Goal: Information Seeking & Learning: Learn about a topic

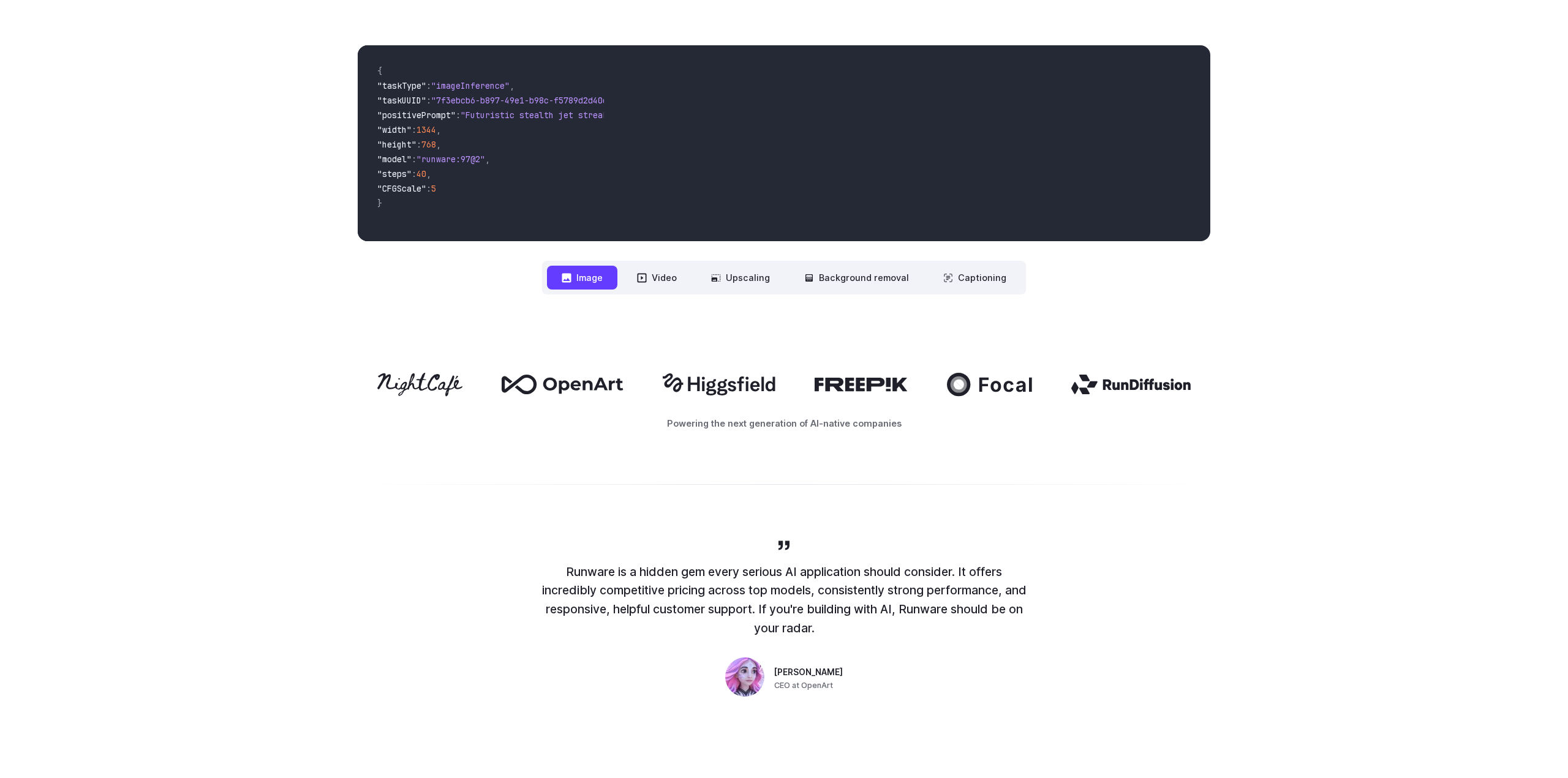
scroll to position [446, 0]
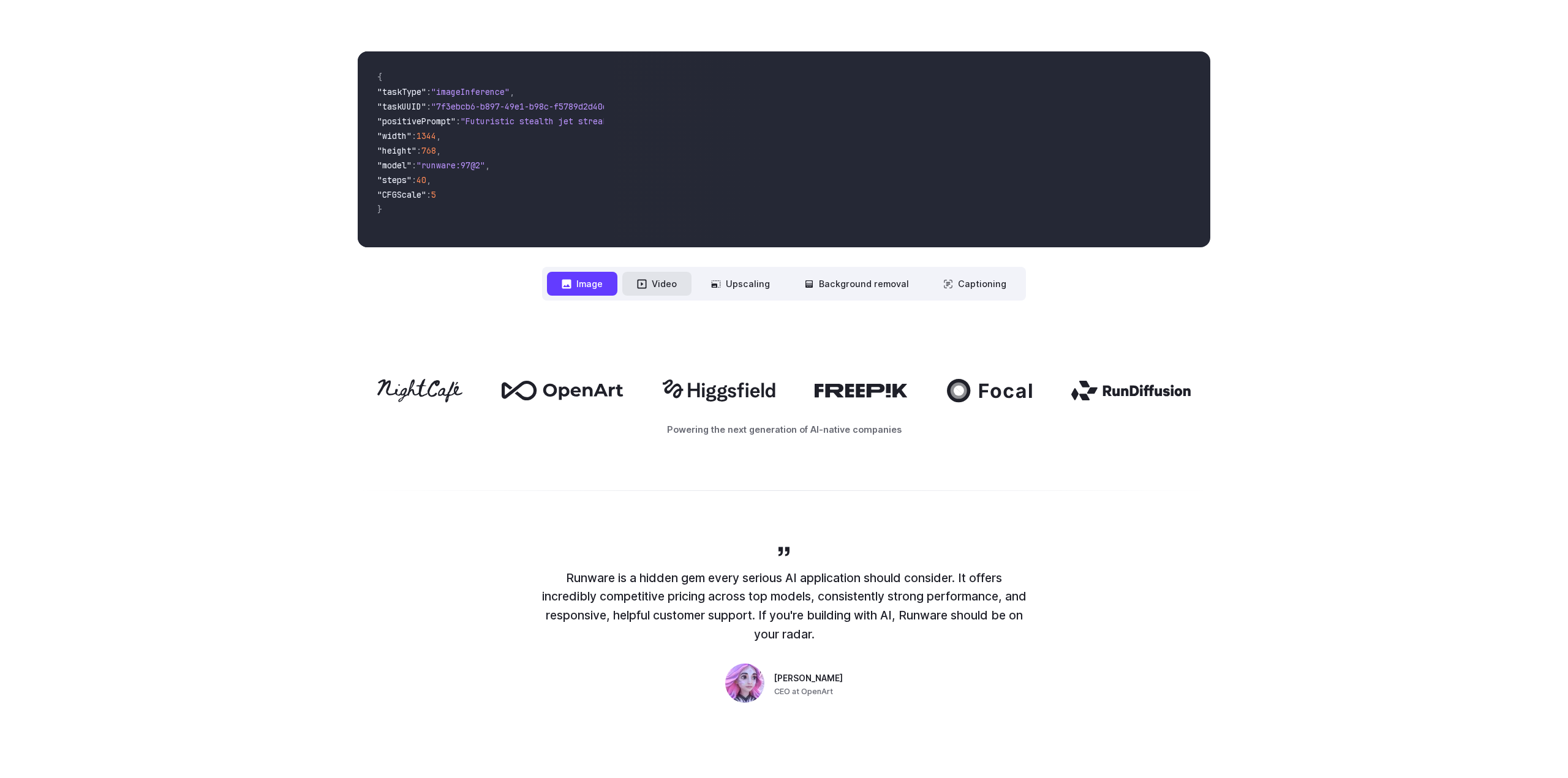
click at [672, 280] on button "Video" at bounding box center [657, 284] width 69 height 24
click at [762, 280] on button "Upscaling" at bounding box center [741, 284] width 88 height 24
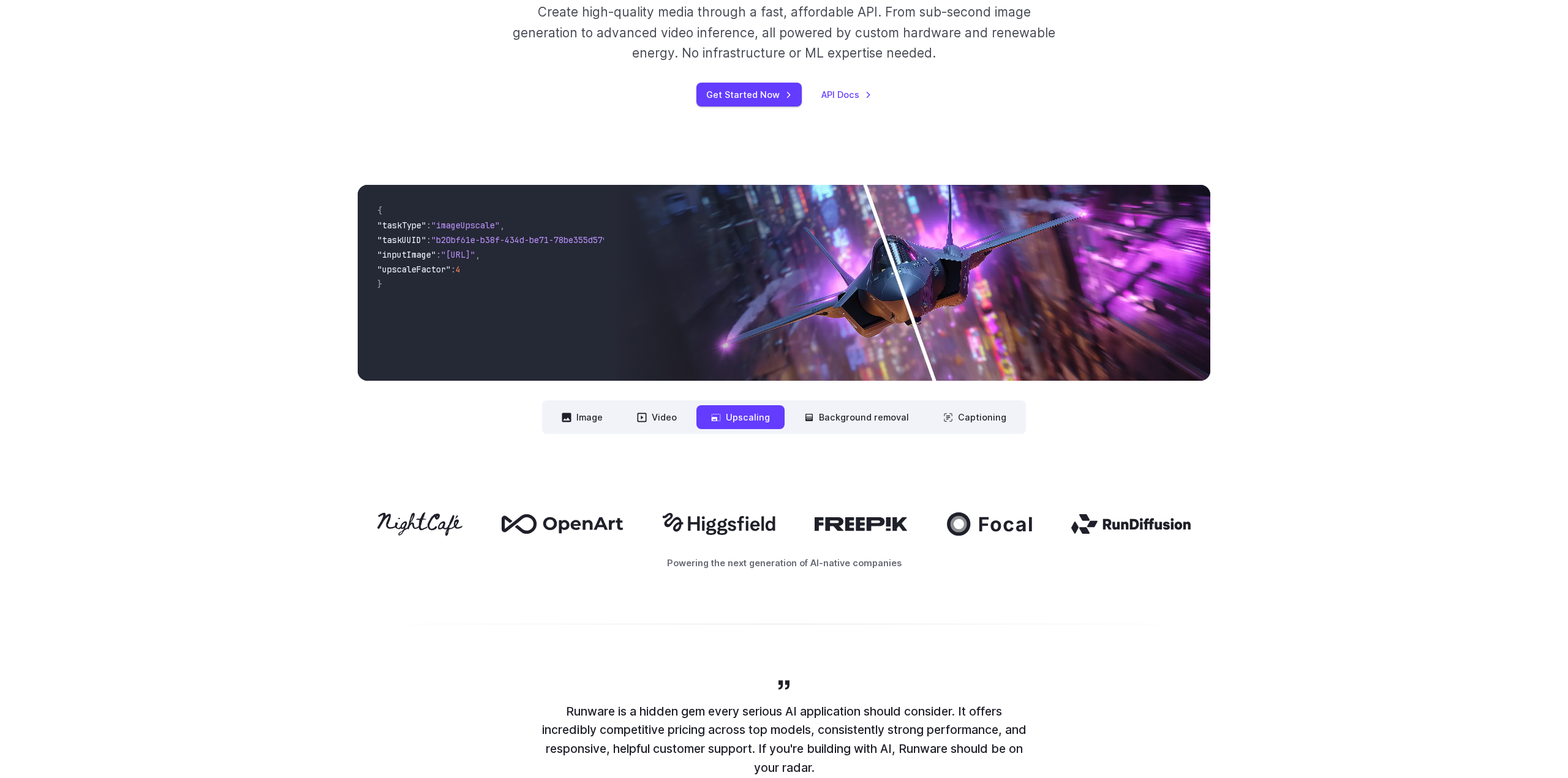
scroll to position [254, 0]
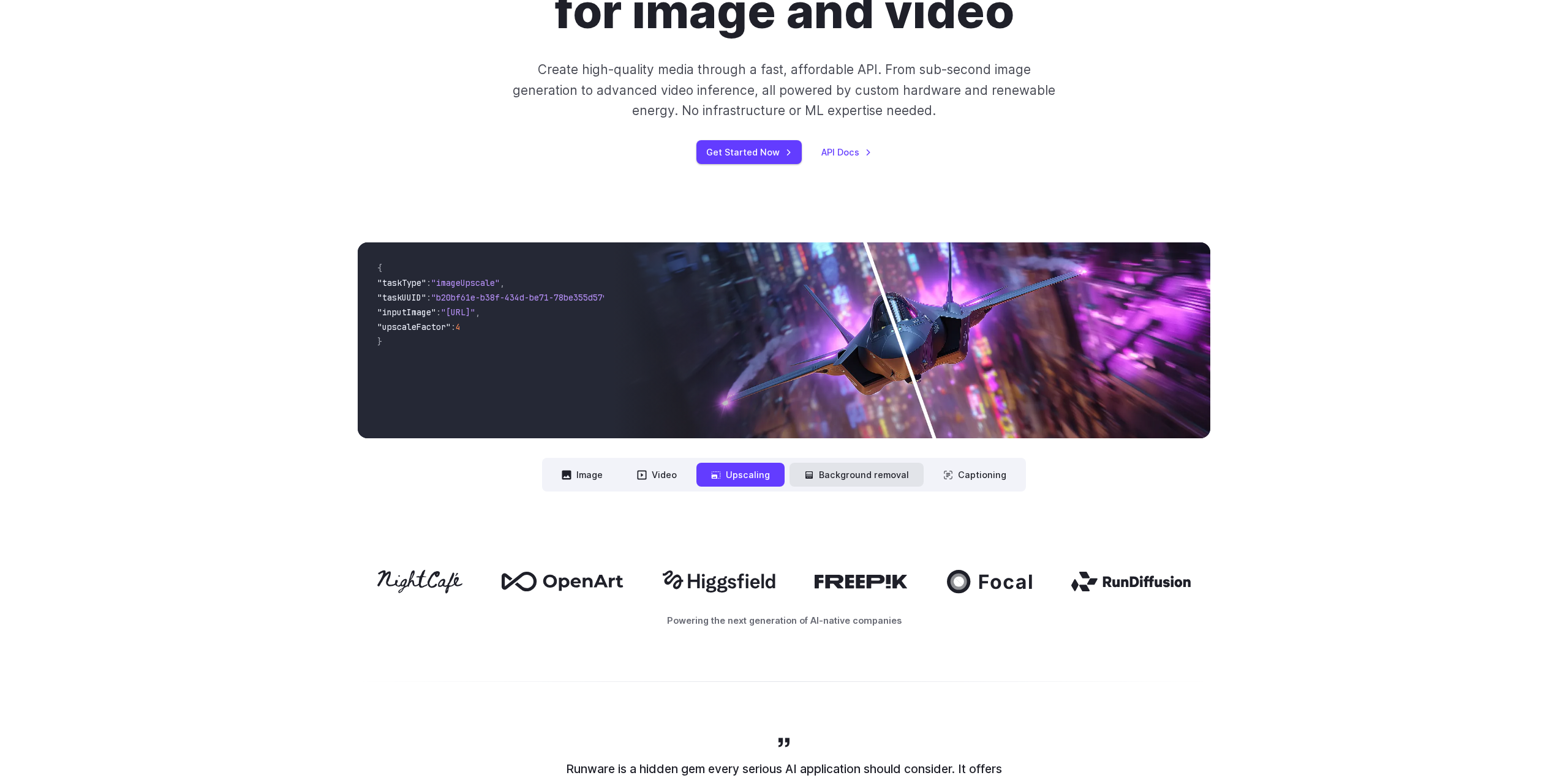
click at [862, 477] on button "Background removal" at bounding box center [856, 475] width 134 height 24
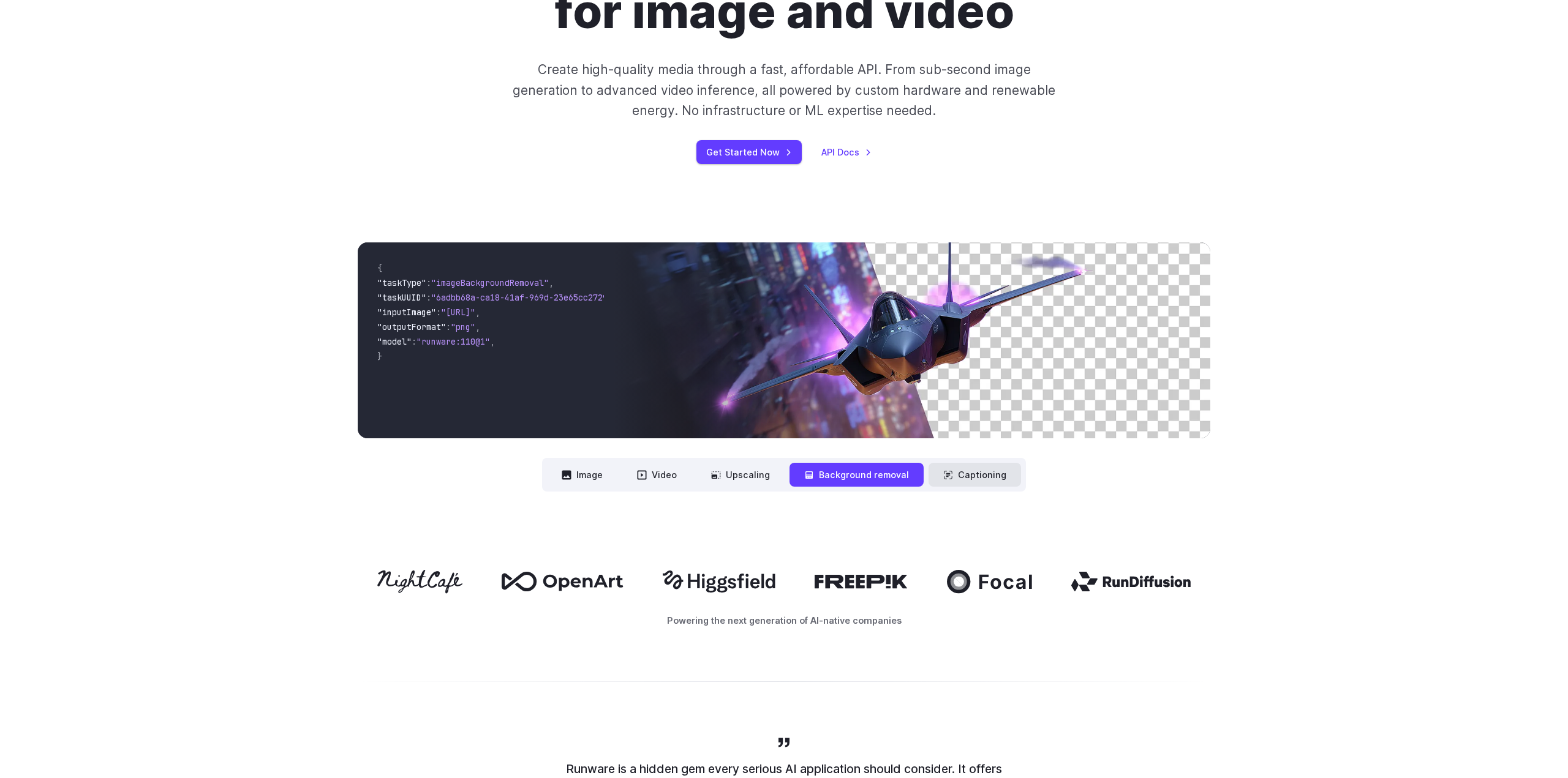
click at [976, 476] on button "Captioning" at bounding box center [975, 475] width 93 height 24
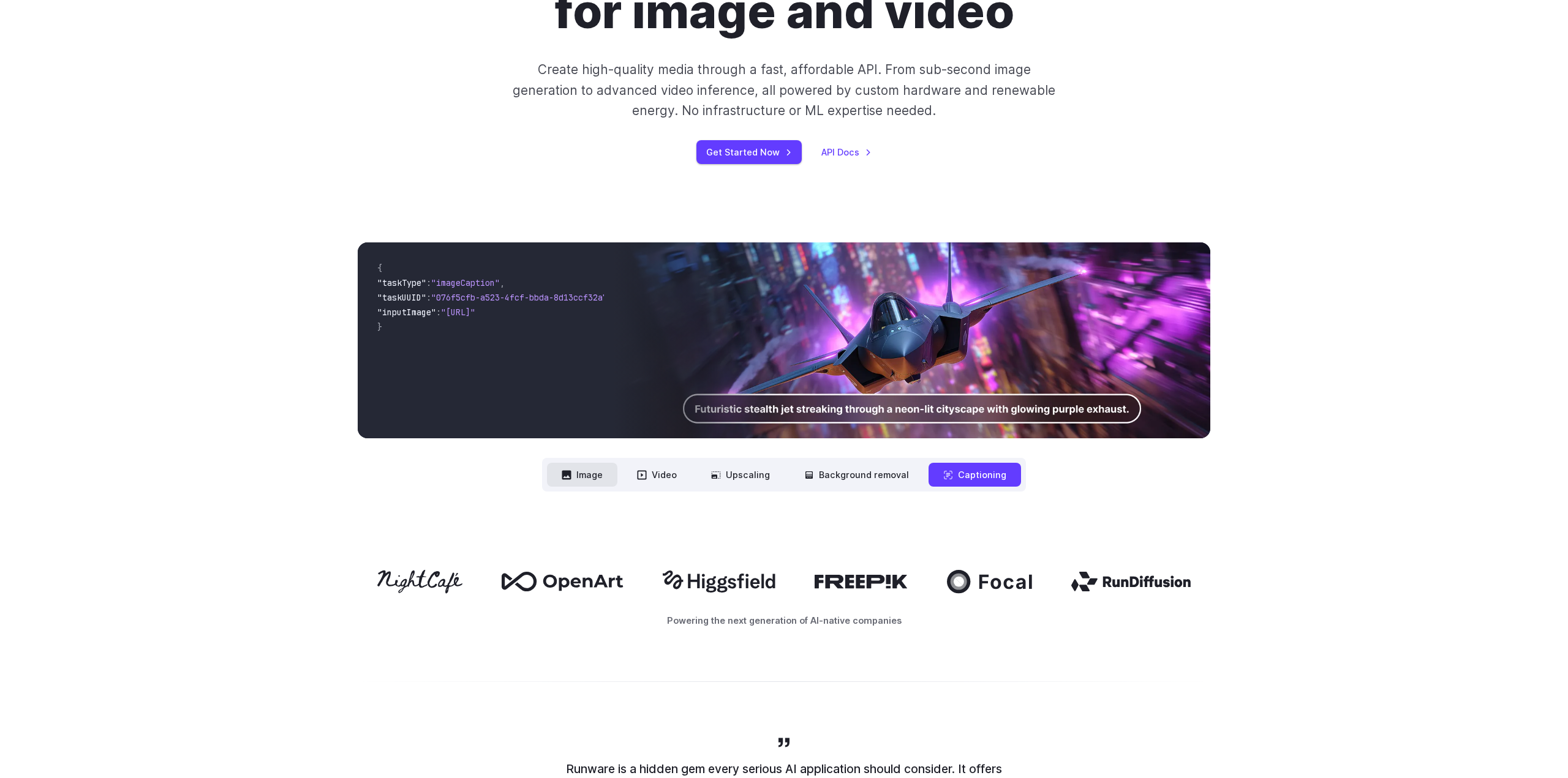
click at [582, 476] on button "Image" at bounding box center [582, 475] width 70 height 24
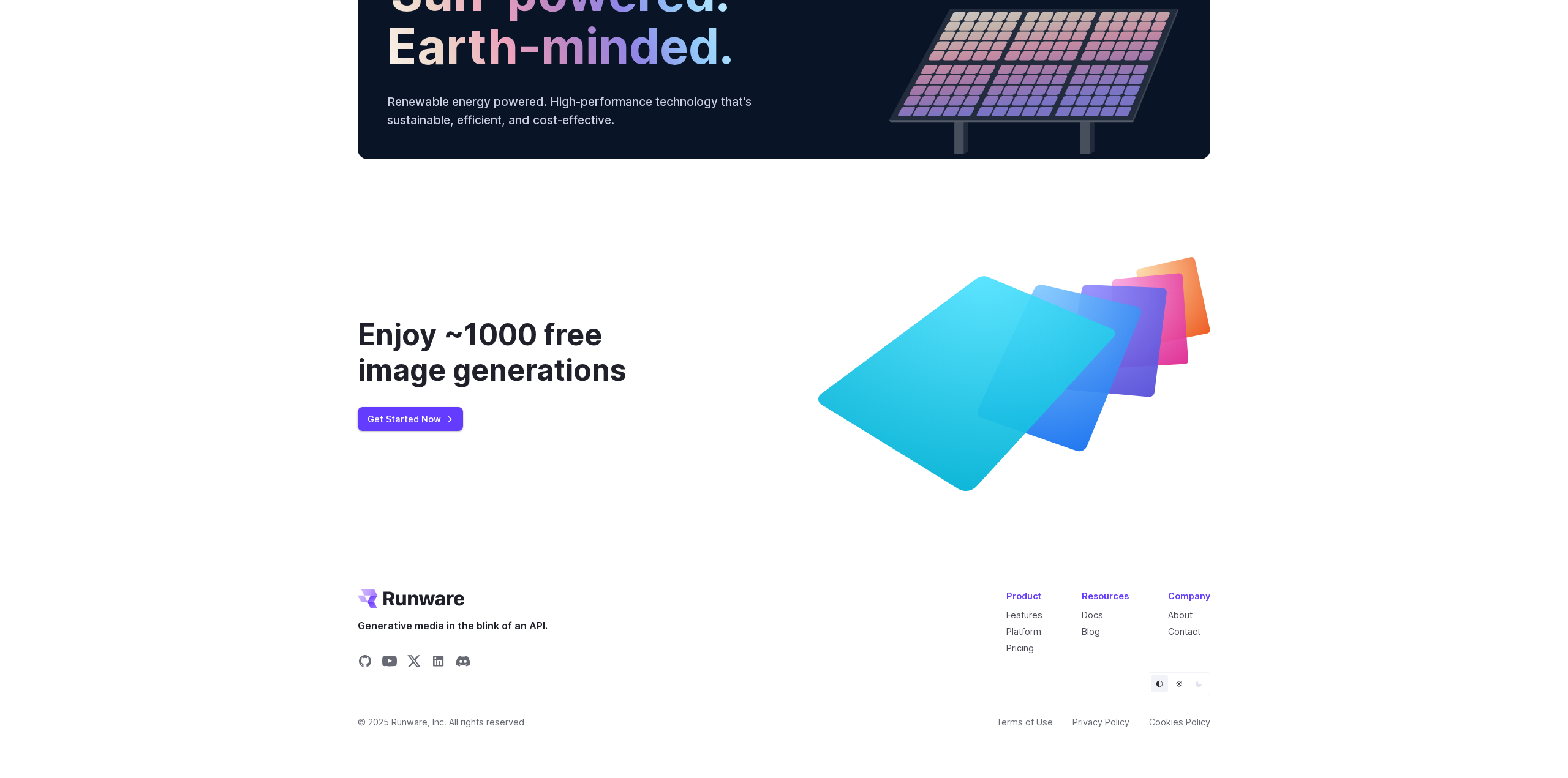
scroll to position [4548, 0]
click at [1026, 651] on link "Pricing" at bounding box center [1020, 648] width 27 height 10
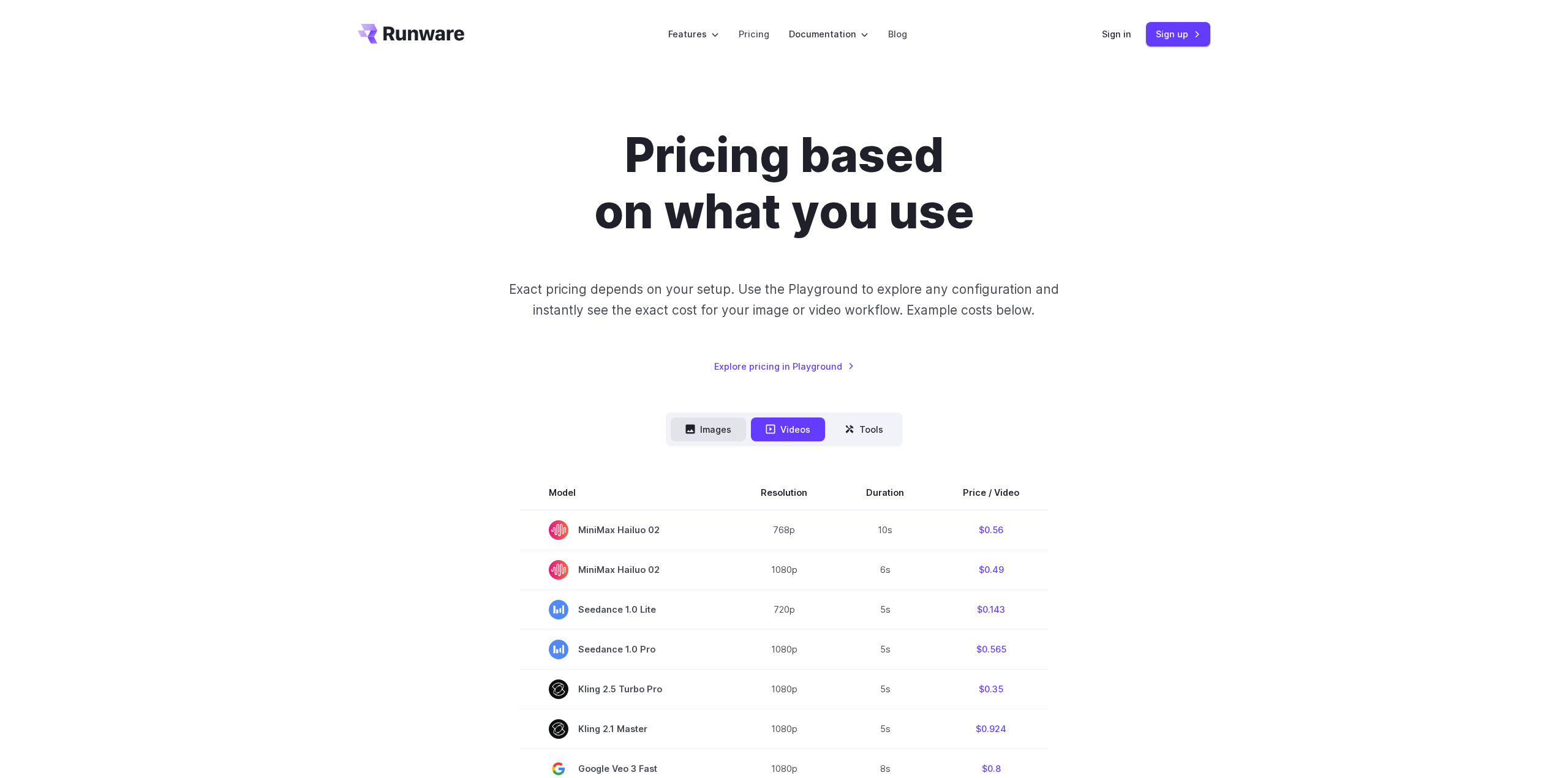
click at [719, 429] on button "Images" at bounding box center [708, 430] width 76 height 24
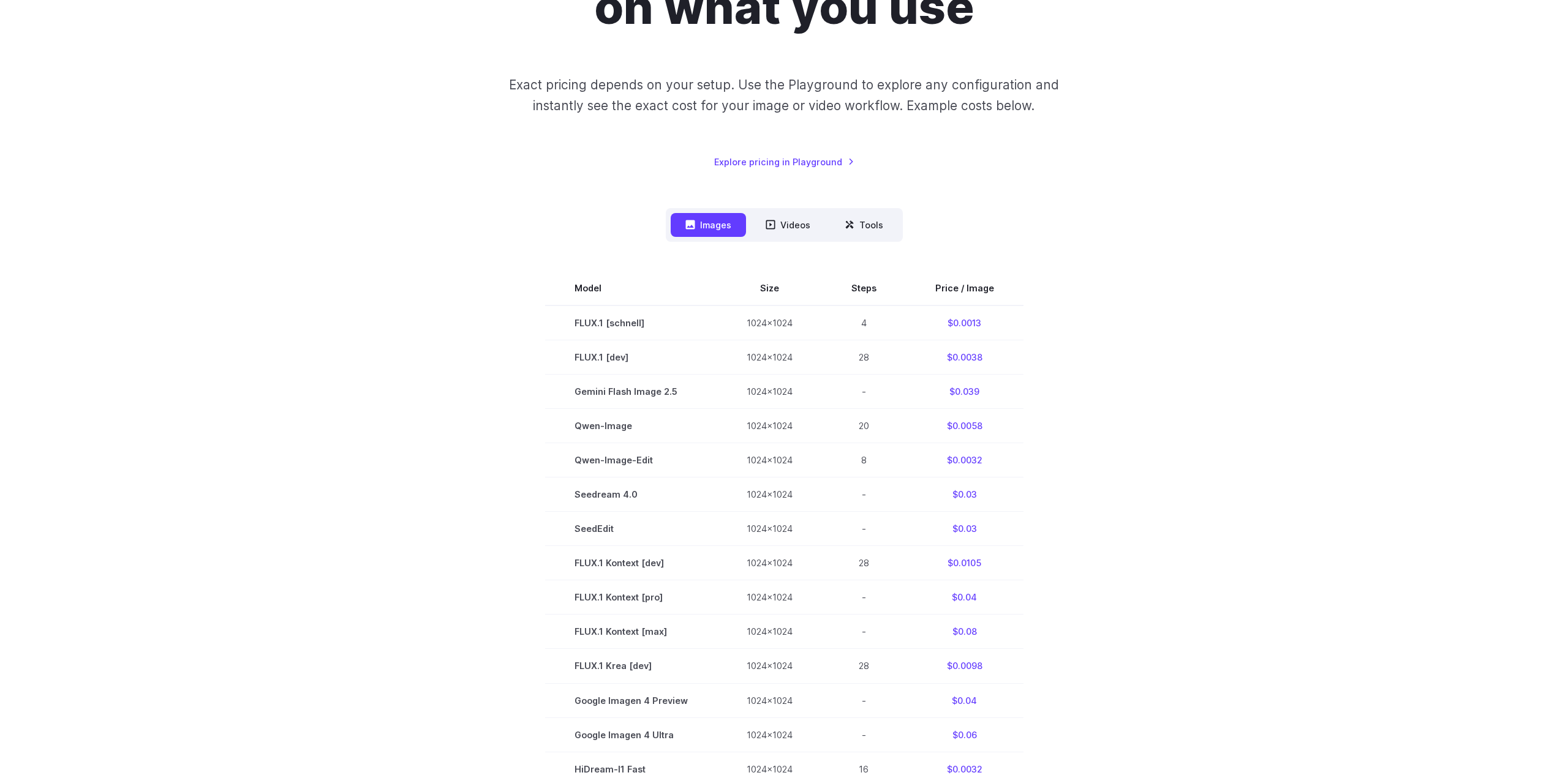
scroll to position [254, 0]
